Goal: Task Accomplishment & Management: Use online tool/utility

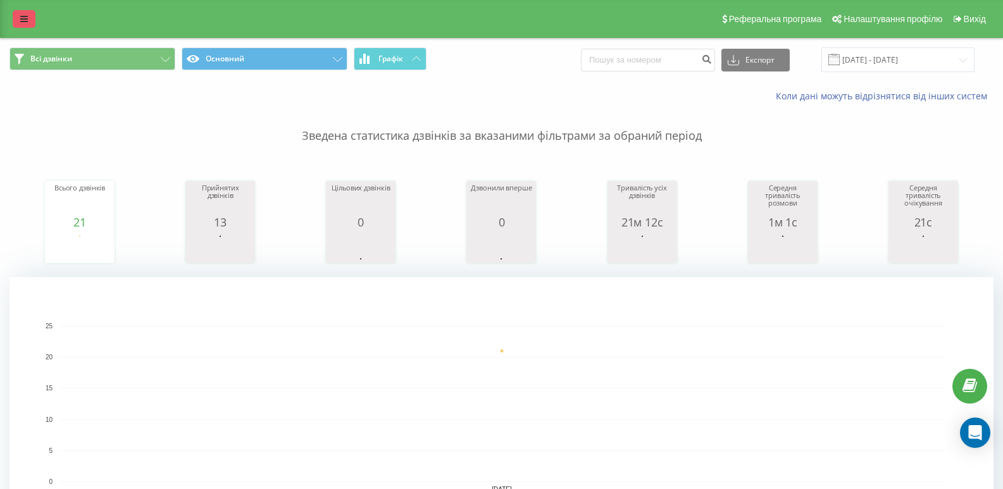
click at [22, 15] on icon at bounding box center [24, 19] width 8 height 9
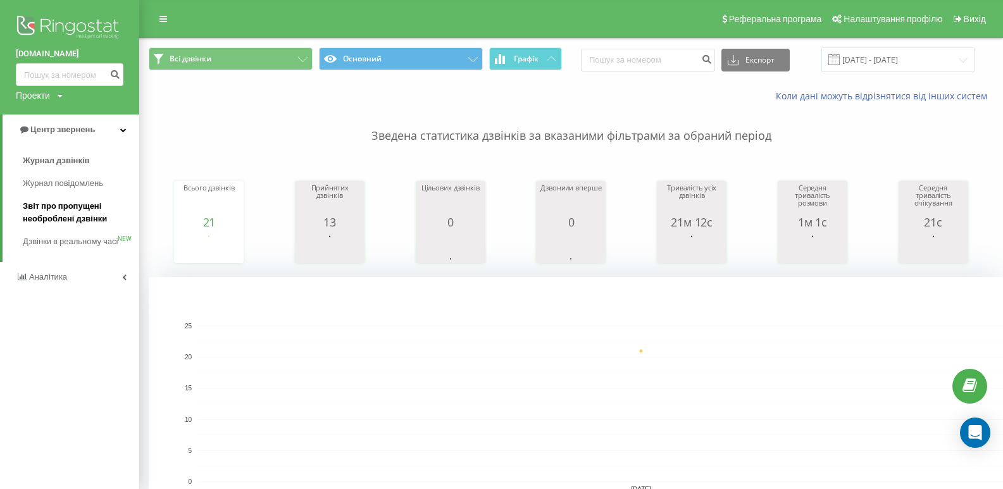
click at [62, 210] on span "Звіт про пропущені необроблені дзвінки" at bounding box center [78, 212] width 110 height 25
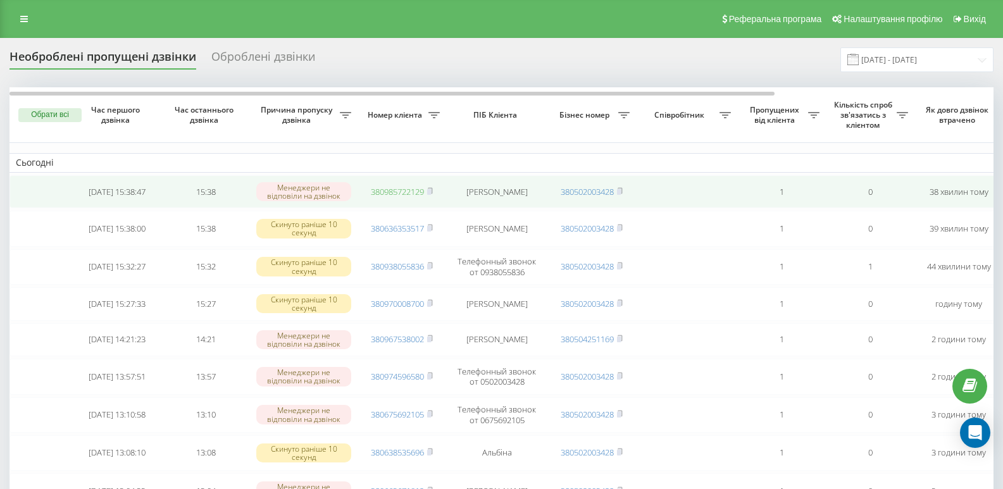
click at [391, 191] on link "380985722129" at bounding box center [397, 191] width 53 height 11
click at [432, 190] on icon at bounding box center [430, 191] width 6 height 8
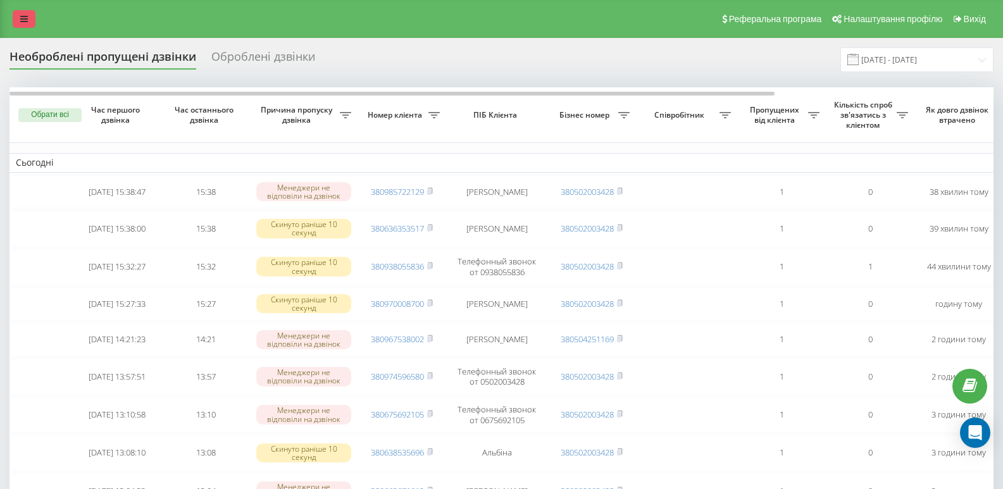
click at [23, 21] on icon at bounding box center [24, 19] width 8 height 9
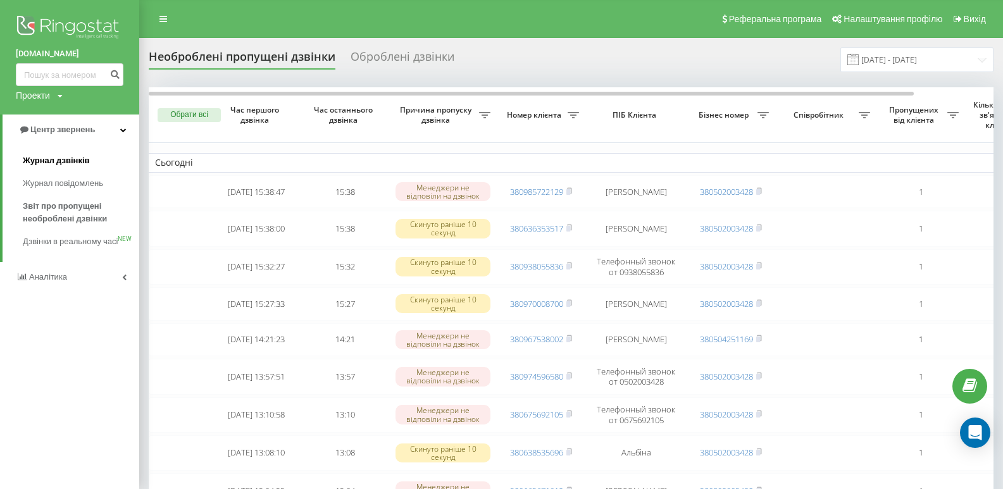
click at [53, 161] on span "Журнал дзвінків" at bounding box center [56, 160] width 67 height 13
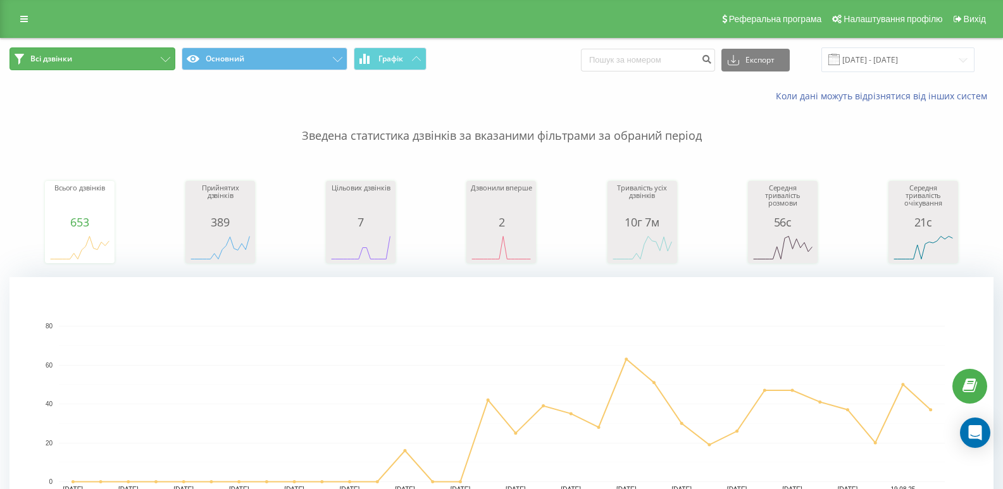
click at [81, 65] on button "Всі дзвінки" at bounding box center [92, 58] width 166 height 23
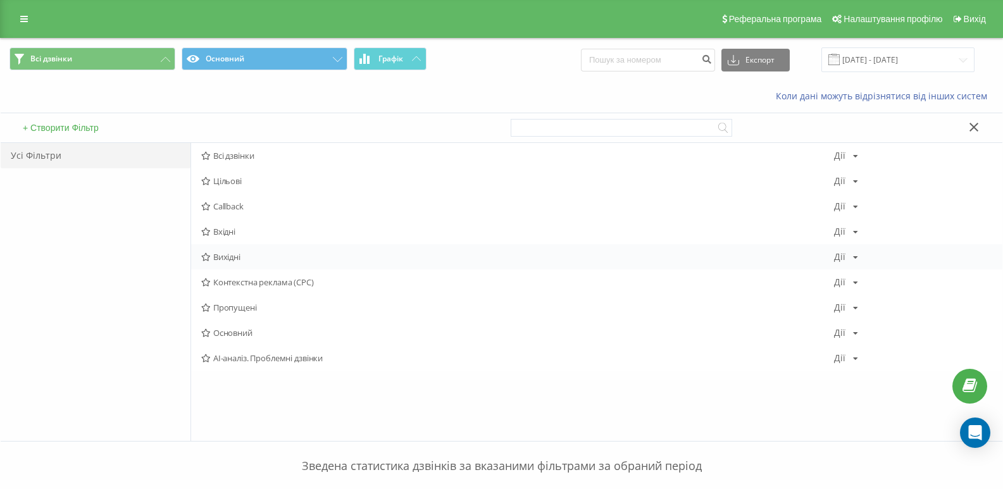
click at [229, 256] on span "Вихідні" at bounding box center [517, 257] width 633 height 9
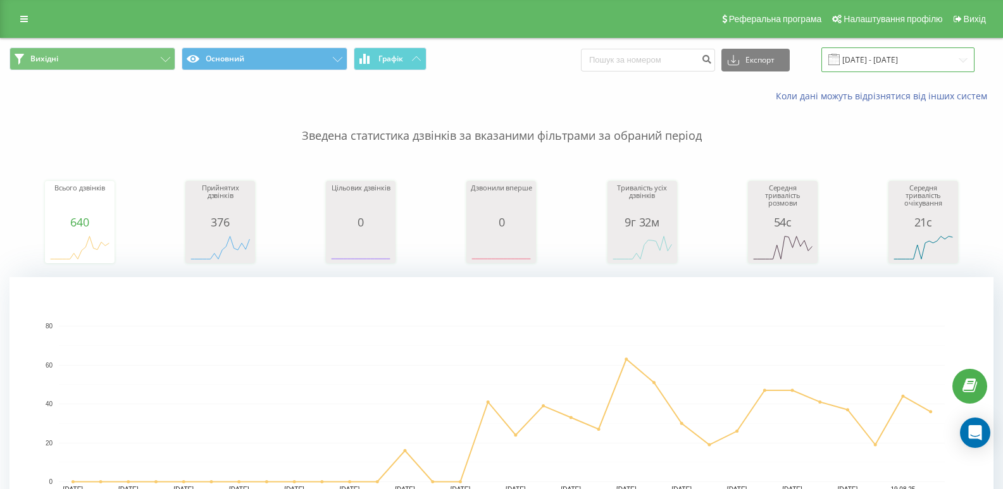
click at [961, 61] on input "[DATE] - [DATE]" at bounding box center [898, 59] width 153 height 25
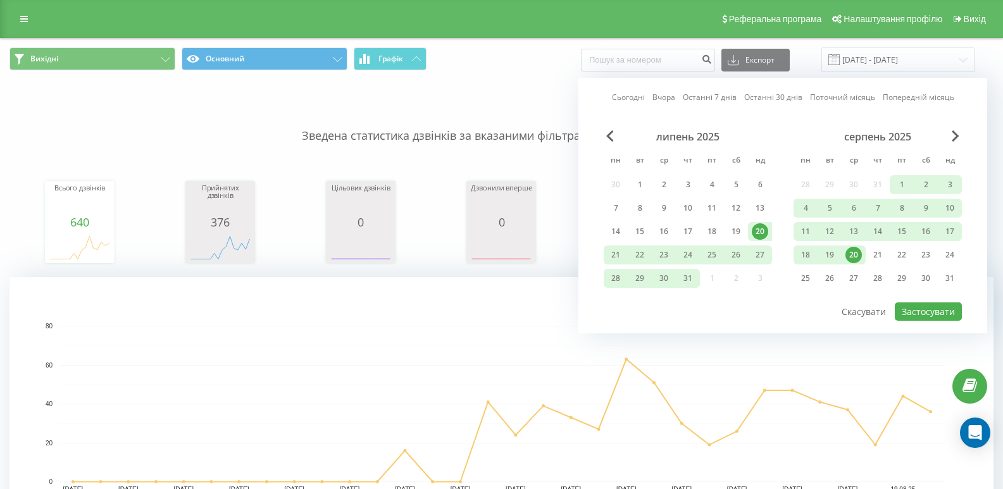
click at [849, 255] on div "20" at bounding box center [854, 255] width 16 height 16
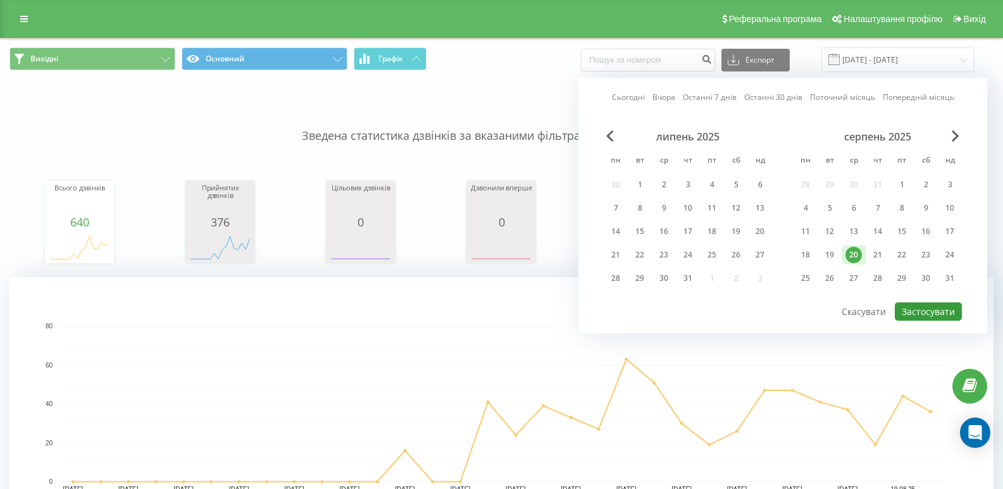
click at [907, 310] on button "Застосувати" at bounding box center [928, 312] width 67 height 18
type input "20.08.2025 - 20.08.2025"
